Goal: Find specific page/section: Find specific page/section

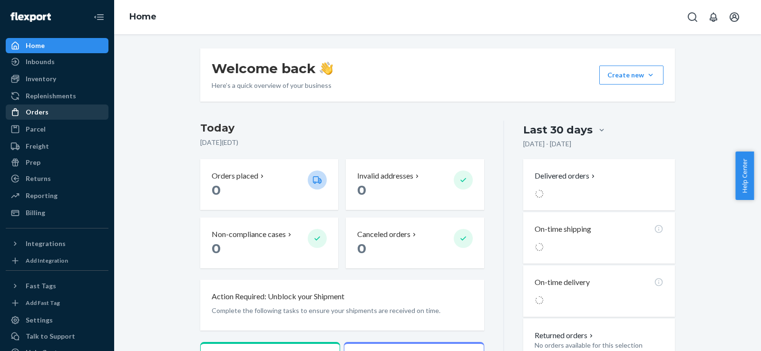
click at [38, 110] on div "Orders" at bounding box center [37, 112] width 23 height 10
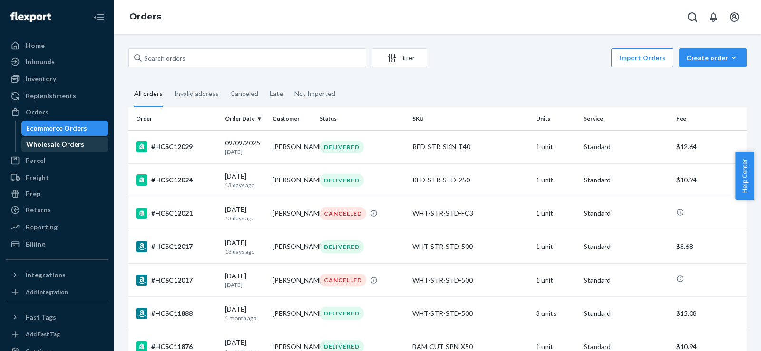
click at [56, 141] on div "Wholesale Orders" at bounding box center [55, 145] width 58 height 10
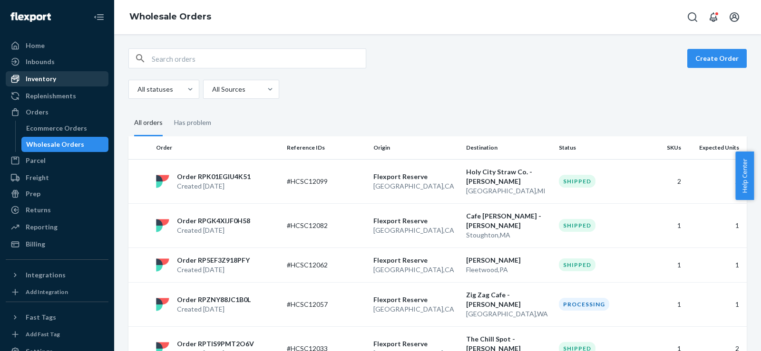
click at [77, 73] on div "Inventory" at bounding box center [57, 78] width 101 height 13
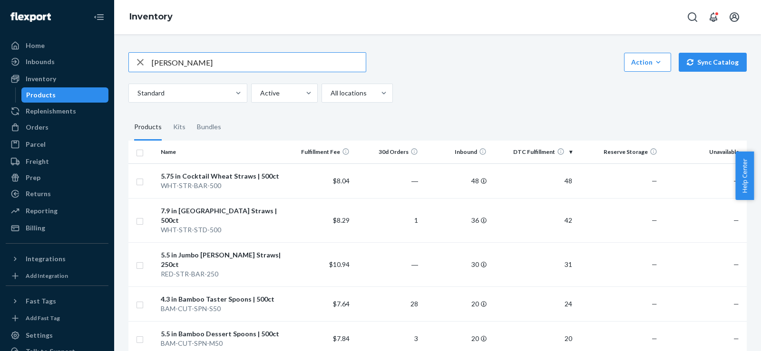
type input "[PERSON_NAME]"
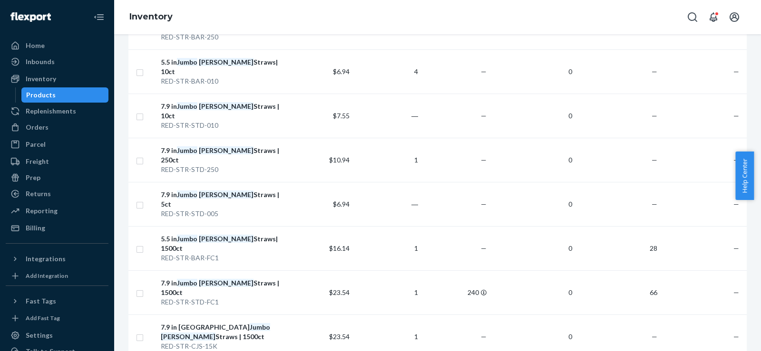
scroll to position [317, 0]
